Goal: Task Accomplishment & Management: Manage account settings

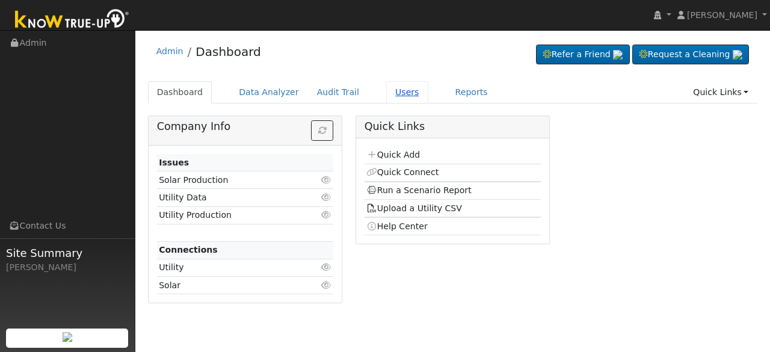
click at [386, 90] on link "Users" at bounding box center [407, 92] width 42 height 22
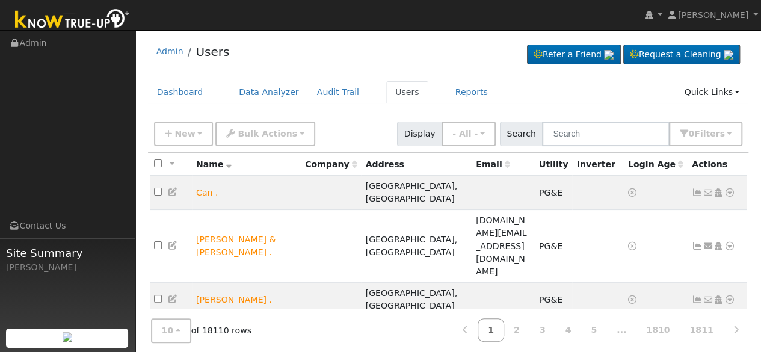
click at [727, 330] on icon at bounding box center [729, 334] width 11 height 8
click at [530, 324] on link "2" at bounding box center [516, 329] width 26 height 23
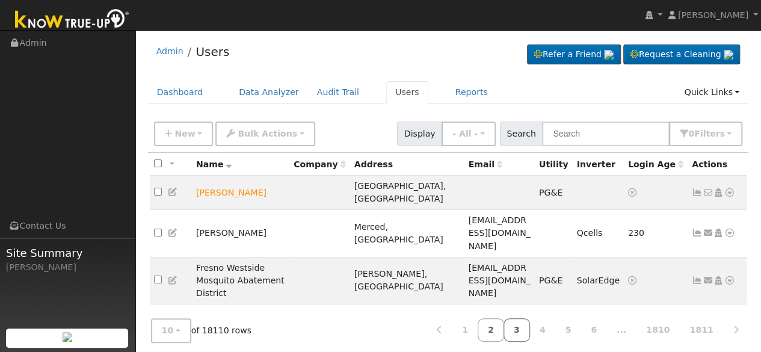
click at [530, 329] on link "3" at bounding box center [516, 329] width 26 height 23
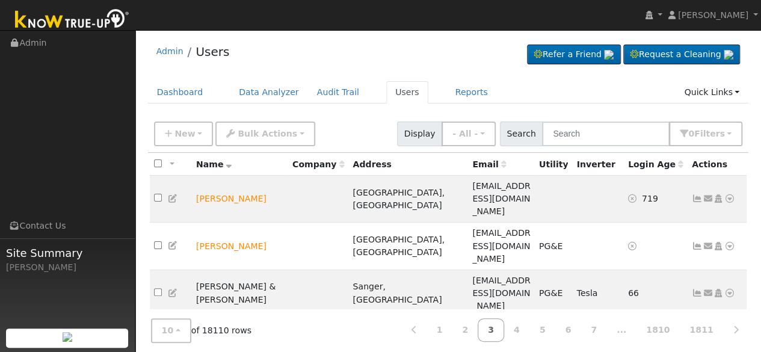
click at [530, 329] on link "4" at bounding box center [516, 329] width 26 height 23
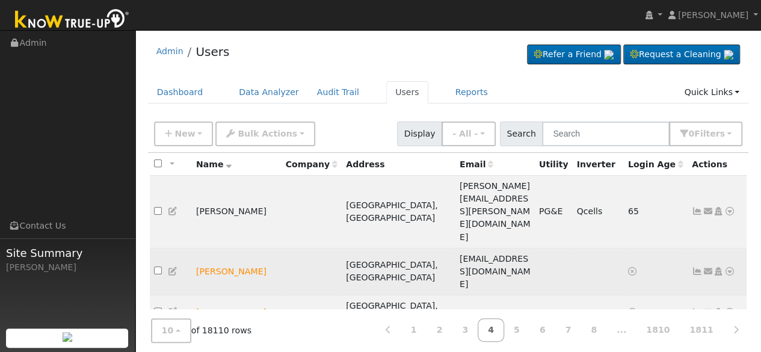
click at [718, 267] on icon at bounding box center [718, 271] width 11 height 8
